Goal: Information Seeking & Learning: Learn about a topic

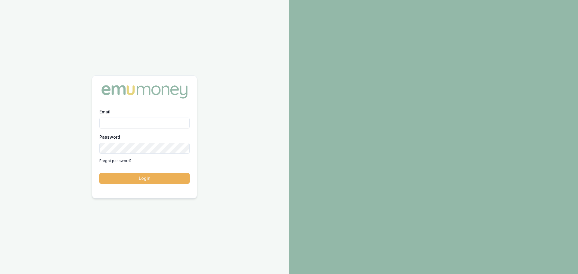
click at [136, 122] on input "Email" at bounding box center [144, 123] width 90 height 11
type input "brad.hearns@emumoney.com.au"
click at [99, 173] on button "Login" at bounding box center [144, 178] width 90 height 11
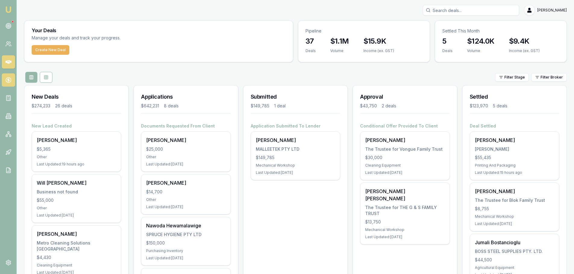
click at [7, 75] on link at bounding box center [8, 79] width 13 height 13
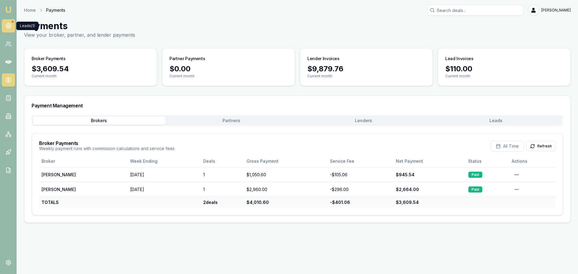
click at [5, 25] on icon at bounding box center [8, 26] width 6 height 6
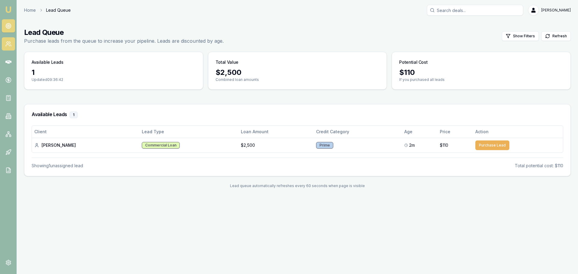
click at [9, 43] on icon at bounding box center [8, 44] width 6 height 6
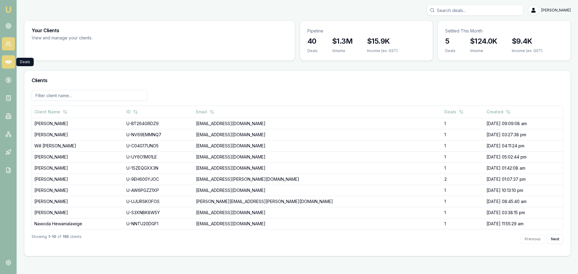
click at [6, 61] on icon at bounding box center [8, 62] width 6 height 4
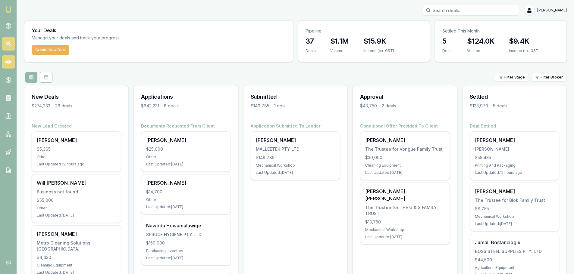
click at [5, 43] on icon at bounding box center [8, 44] width 6 height 6
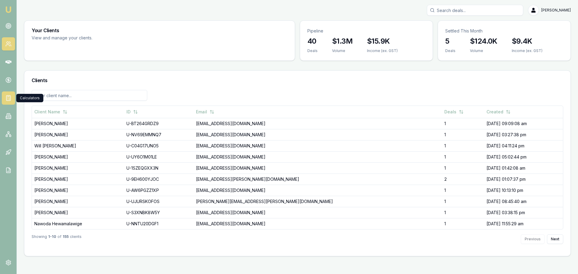
click at [12, 98] on link at bounding box center [8, 98] width 13 height 13
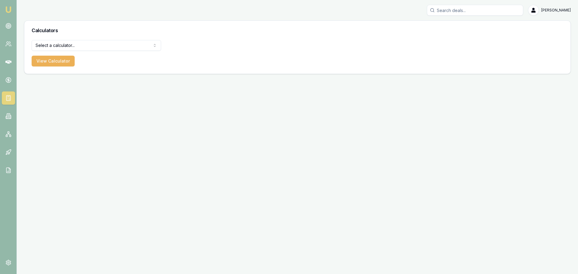
click at [58, 43] on html "Emu Broker [PERSON_NAME] Toggle Menu Calculators Select a calculator... Finance…" at bounding box center [289, 137] width 578 height 274
click at [48, 63] on button "View Calculator" at bounding box center [53, 61] width 43 height 11
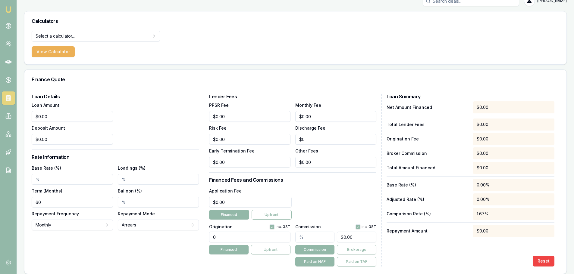
scroll to position [14, 0]
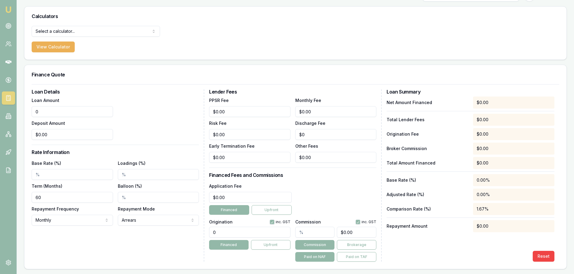
drag, startPoint x: 36, startPoint y: 111, endPoint x: 19, endPoint y: 110, distance: 17.5
click at [19, 110] on main "Calculators Select a calculator... Finance Quote Lender Match Payslip Calculato…" at bounding box center [295, 137] width 557 height 263
type input "$0.00"
click at [134, 83] on div "Finance Quote" at bounding box center [295, 74] width 542 height 19
click at [178, 136] on div "Loan Amount $0.00 Deposit Amount $0.00" at bounding box center [115, 118] width 167 height 43
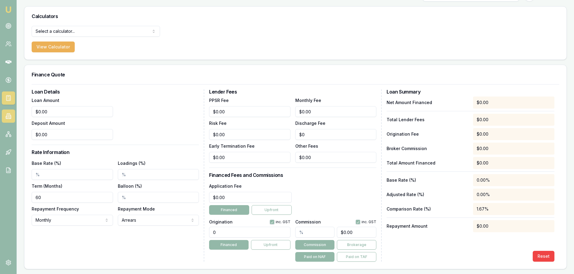
click at [9, 115] on icon at bounding box center [8, 116] width 6 height 6
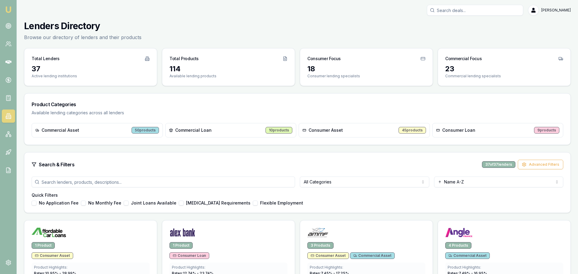
click at [347, 181] on html "Emu Broker [PERSON_NAME] Toggle Menu Lenders Directory Browse our directory of …" at bounding box center [289, 137] width 578 height 274
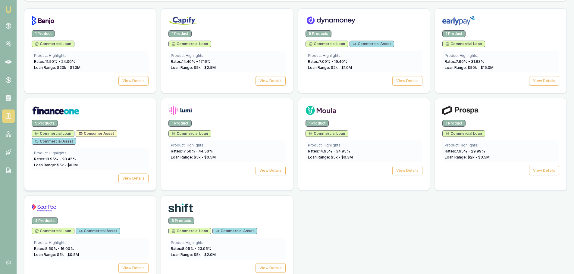
scroll to position [223, 0]
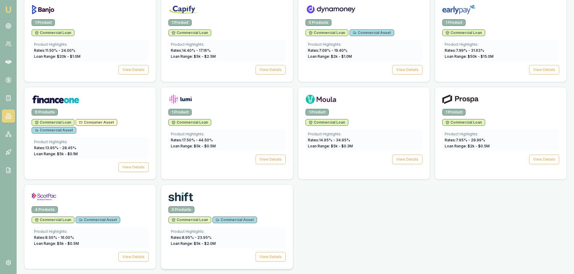
click at [211, 205] on div at bounding box center [226, 196] width 131 height 22
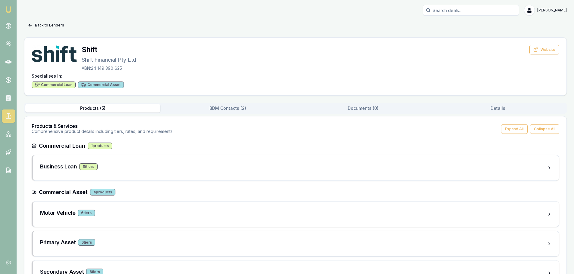
click at [359, 110] on button "Documents ( 0 )" at bounding box center [362, 108] width 135 height 8
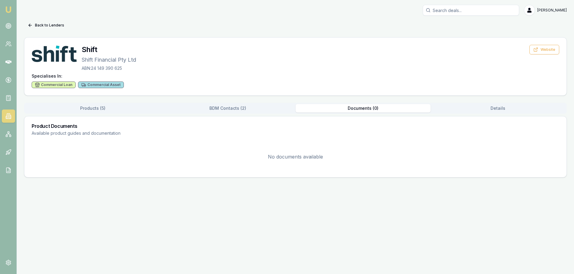
click at [101, 108] on button "Products ( 5 )" at bounding box center [92, 108] width 135 height 8
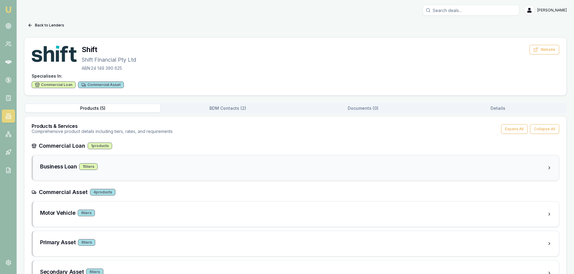
click at [133, 174] on div "Business Loan 15 tier s" at bounding box center [296, 167] width 526 height 25
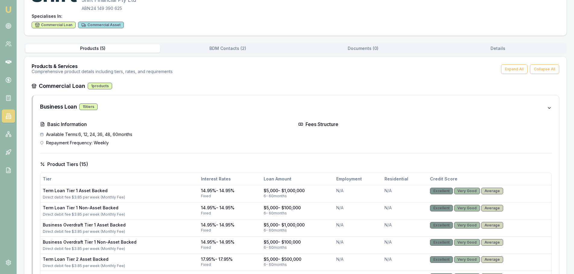
scroll to position [60, 0]
click at [287, 194] on div "6 - 60 months" at bounding box center [297, 196] width 68 height 5
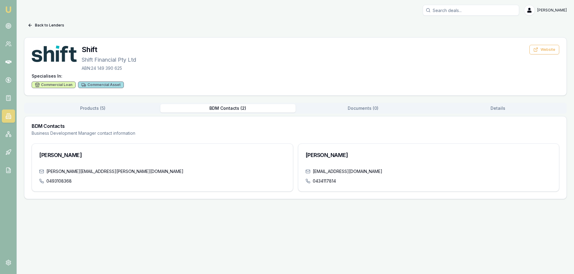
click at [215, 49] on div "Back to Lenders Shift Shift Financial Pty Ltd ABN: 24 149 390 625 Website Speci…" at bounding box center [295, 109] width 542 height 179
click at [97, 108] on button "Products ( 5 )" at bounding box center [93, 108] width 136 height 8
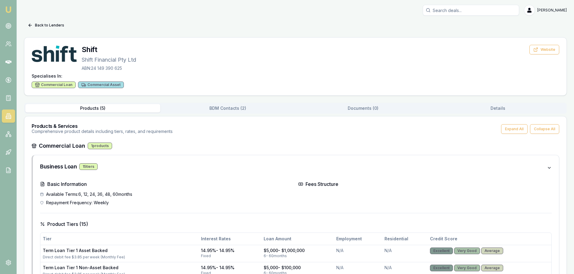
click at [8, 114] on icon at bounding box center [8, 116] width 3 height 5
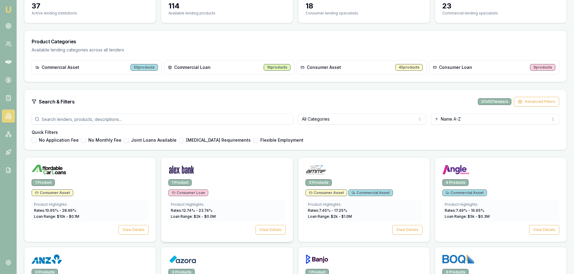
scroll to position [90, 0]
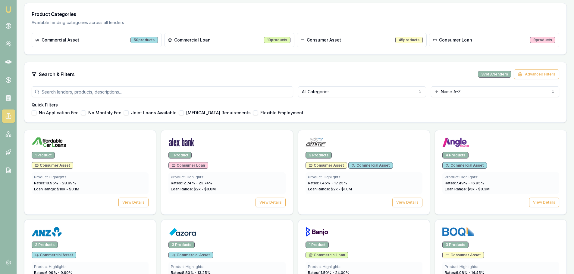
click at [358, 95] on html "Emu Broker [PERSON_NAME] Toggle Menu Lenders Directory Browse our directory of …" at bounding box center [287, 47] width 574 height 274
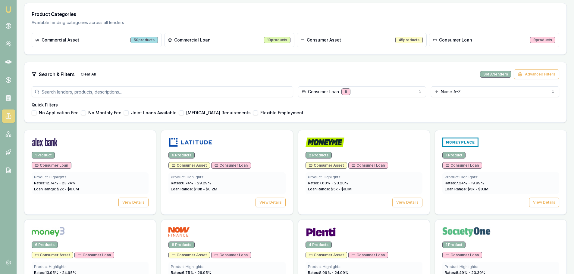
click at [321, 93] on html "Emu Broker [PERSON_NAME] Toggle Menu Lenders Directory Browse our directory of …" at bounding box center [287, 47] width 574 height 274
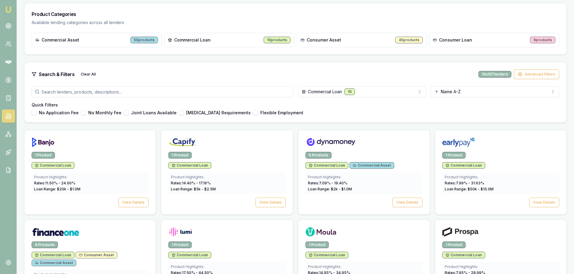
click at [288, 125] on div "Lenders Directory Browse our directory of lenders and their products Total Lend…" at bounding box center [295, 166] width 542 height 472
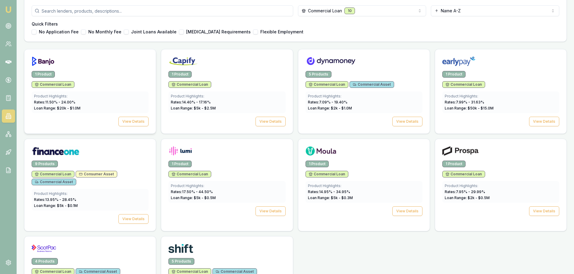
scroll to position [163, 0]
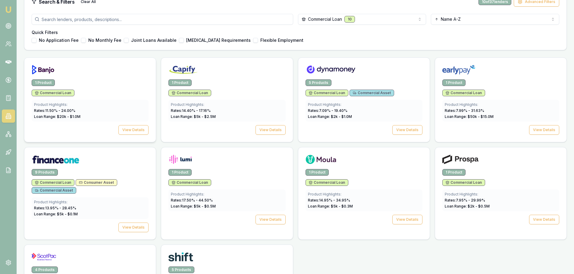
click at [42, 70] on img at bounding box center [43, 70] width 23 height 10
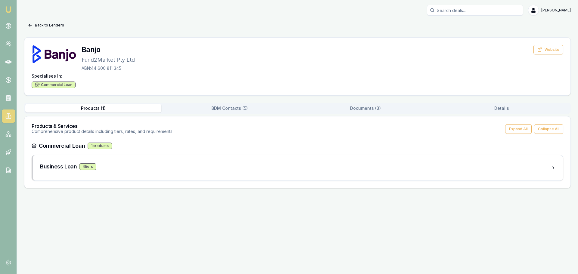
click at [367, 110] on button "Documents ( 3 )" at bounding box center [365, 108] width 136 height 8
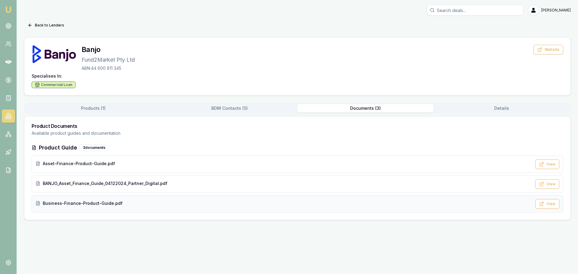
click at [92, 204] on span "Business-Finance-Product-Guide.pdf" at bounding box center [83, 204] width 80 height 6
click at [46, 27] on button "Back to Lenders" at bounding box center [46, 25] width 44 height 10
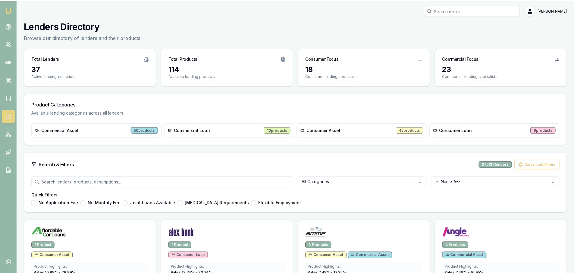
scroll to position [163, 0]
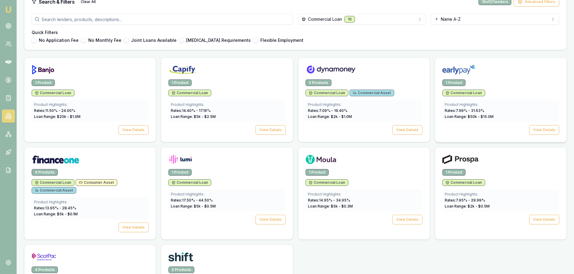
click at [496, 77] on div at bounding box center [500, 71] width 117 height 12
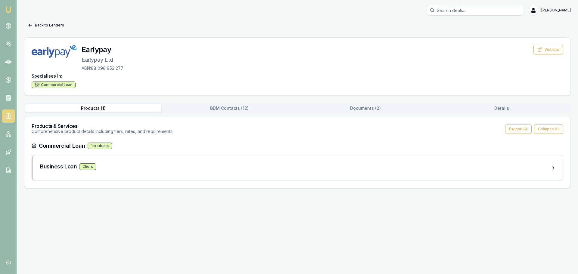
click at [362, 110] on button "Documents ( 2 )" at bounding box center [365, 108] width 136 height 8
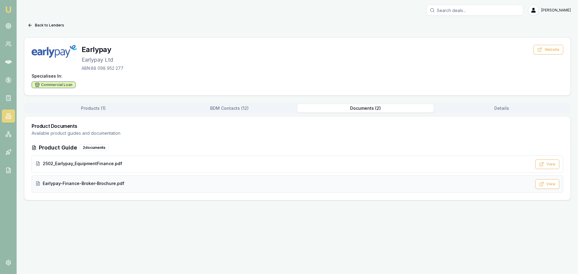
click at [73, 182] on span "Earlypay-Finance-Broker-Brochure.pdf" at bounding box center [84, 184] width 82 height 6
click at [80, 164] on span "2502_Earlypay_EquipmentFinance.pdf" at bounding box center [82, 164] width 79 height 6
click at [47, 24] on button "Back to Lenders" at bounding box center [46, 25] width 44 height 10
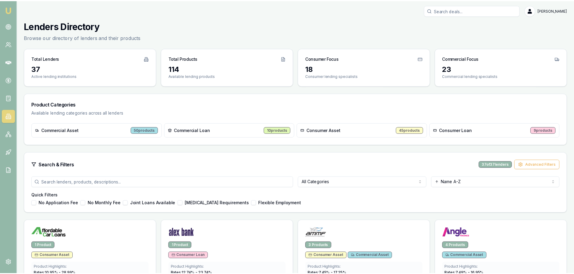
scroll to position [163, 0]
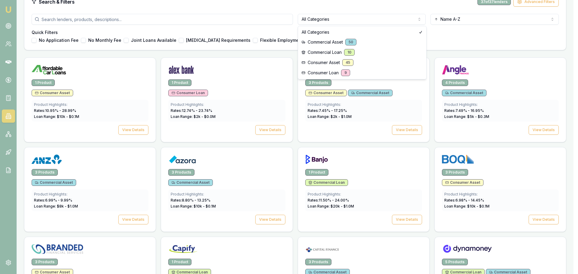
drag, startPoint x: 319, startPoint y: 62, endPoint x: 322, endPoint y: 48, distance: 14.2
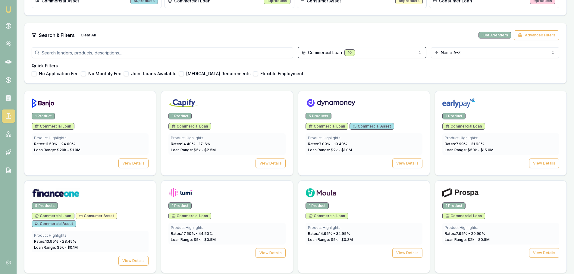
scroll to position [12, 0]
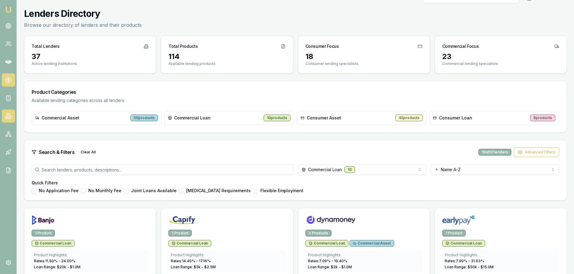
click at [8, 78] on circle at bounding box center [8, 80] width 5 height 5
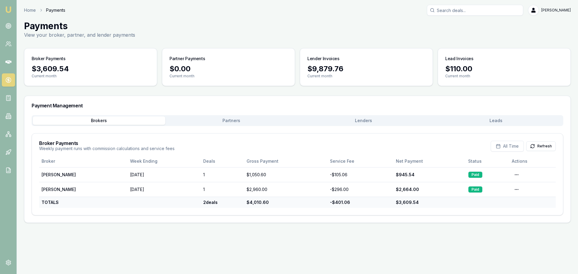
click at [250, 123] on button "Partners" at bounding box center [231, 121] width 132 height 8
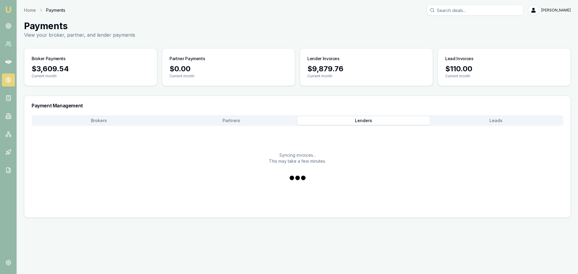
click at [361, 121] on button "Lenders" at bounding box center [363, 121] width 132 height 8
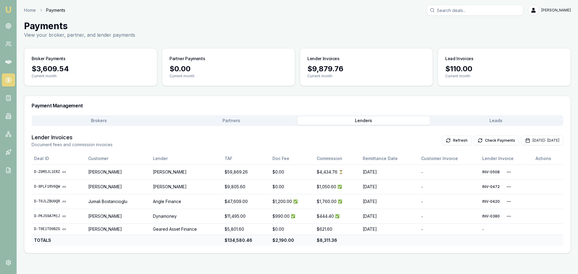
click at [265, 118] on button "Partners" at bounding box center [231, 121] width 132 height 8
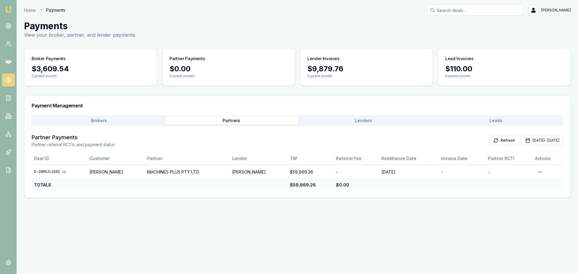
click at [502, 118] on button "Leads" at bounding box center [496, 121] width 132 height 8
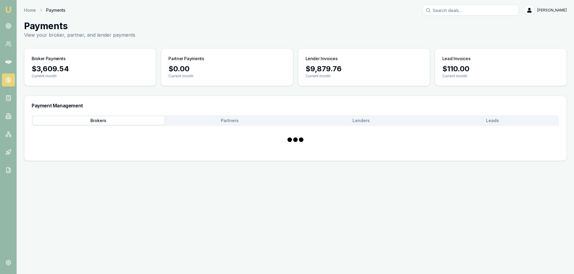
click at [92, 118] on button "Brokers" at bounding box center [98, 121] width 131 height 8
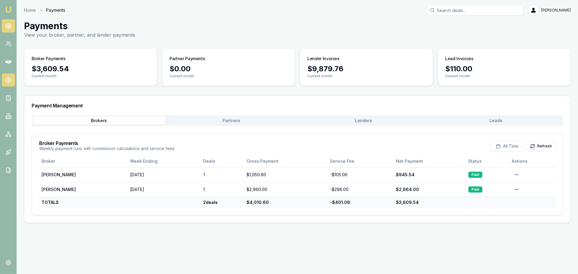
click at [8, 30] on link at bounding box center [8, 25] width 13 height 13
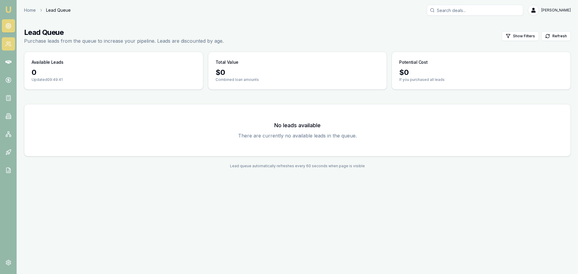
click at [11, 45] on icon at bounding box center [10, 46] width 1 height 2
